Goal: Information Seeking & Learning: Learn about a topic

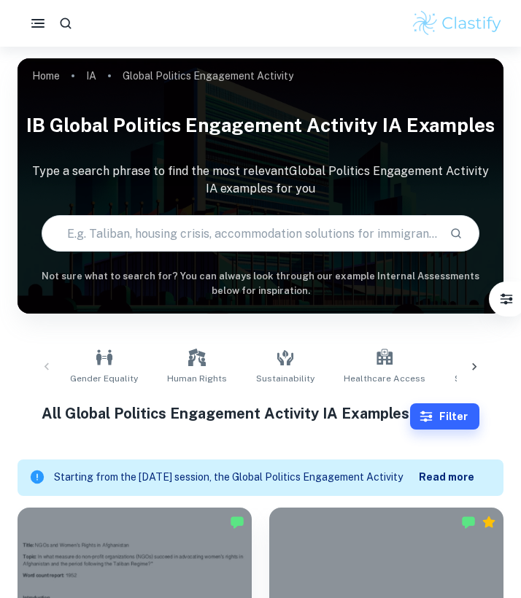
checkbox input "true"
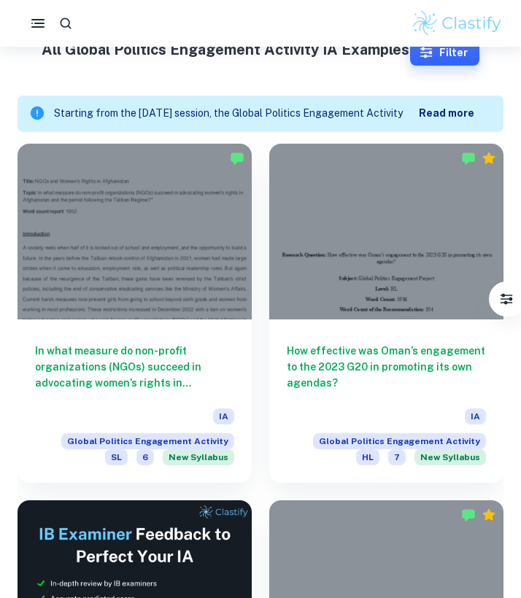
scroll to position [364, 0]
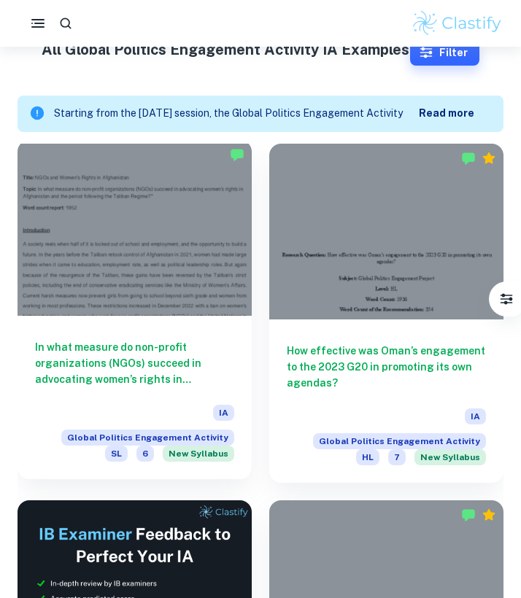
click at [187, 258] on div at bounding box center [135, 228] width 234 height 176
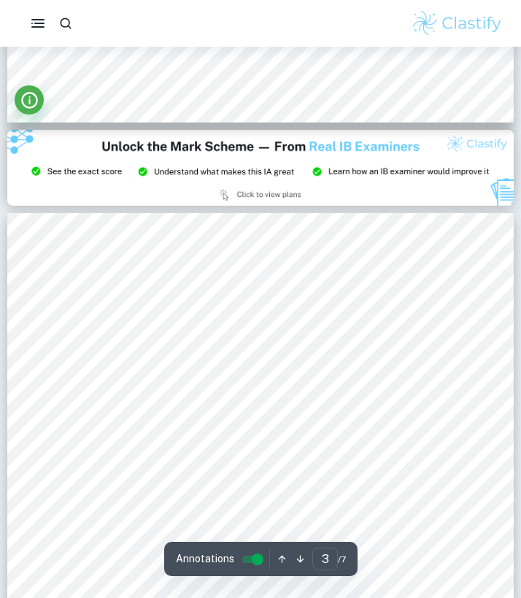
scroll to position [1343, 0]
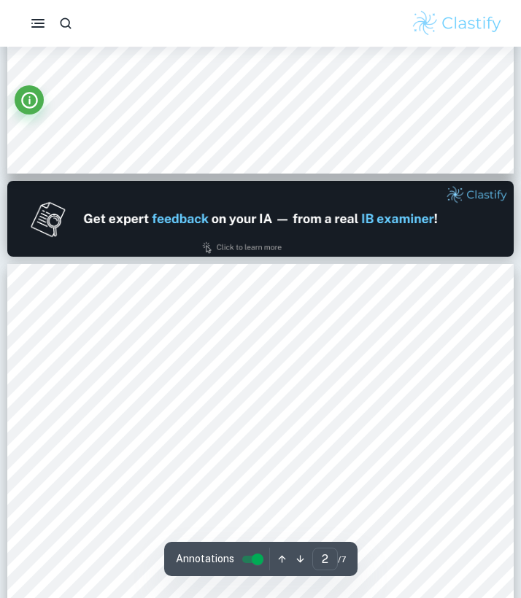
type input "1"
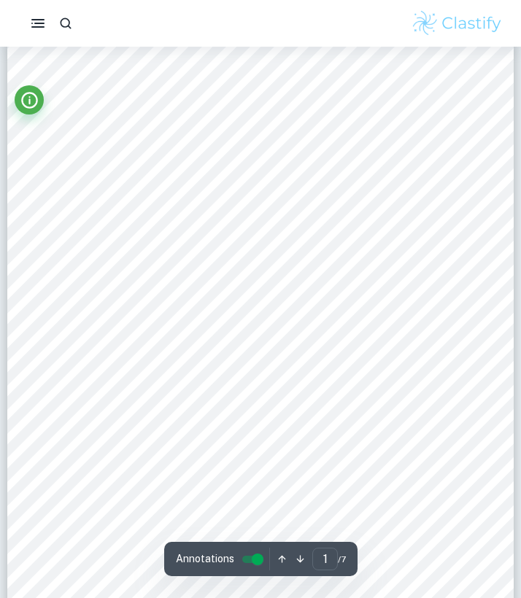
scroll to position [27, 0]
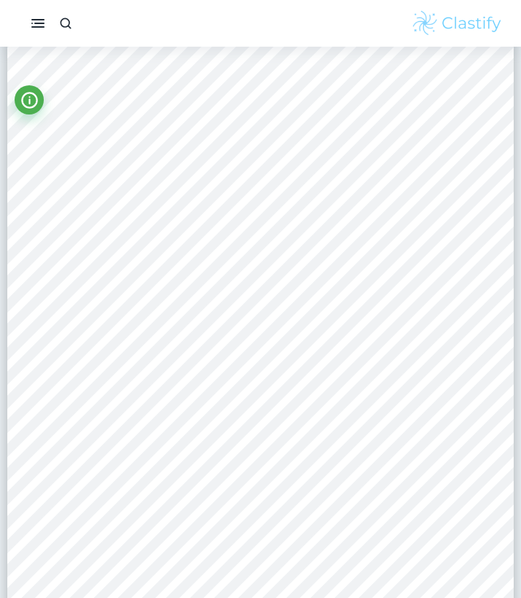
scroll to position [364, 0]
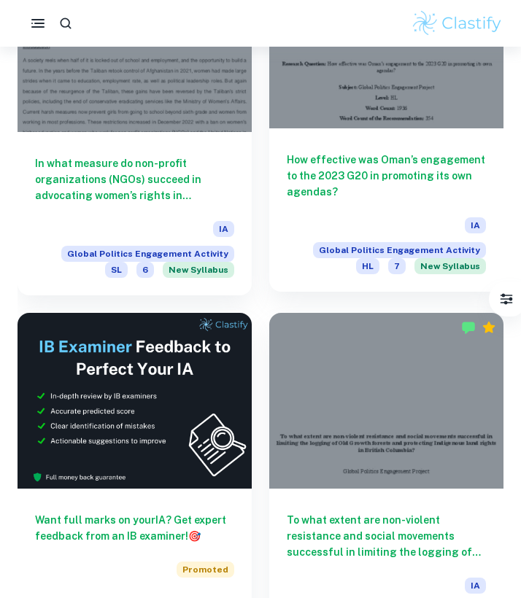
scroll to position [552, 0]
click at [409, 104] on div at bounding box center [386, 41] width 234 height 176
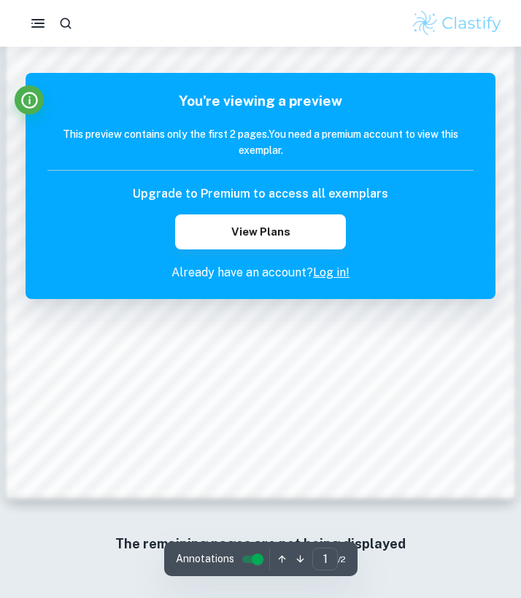
scroll to position [882, 0]
